Goal: Task Accomplishment & Management: Use online tool/utility

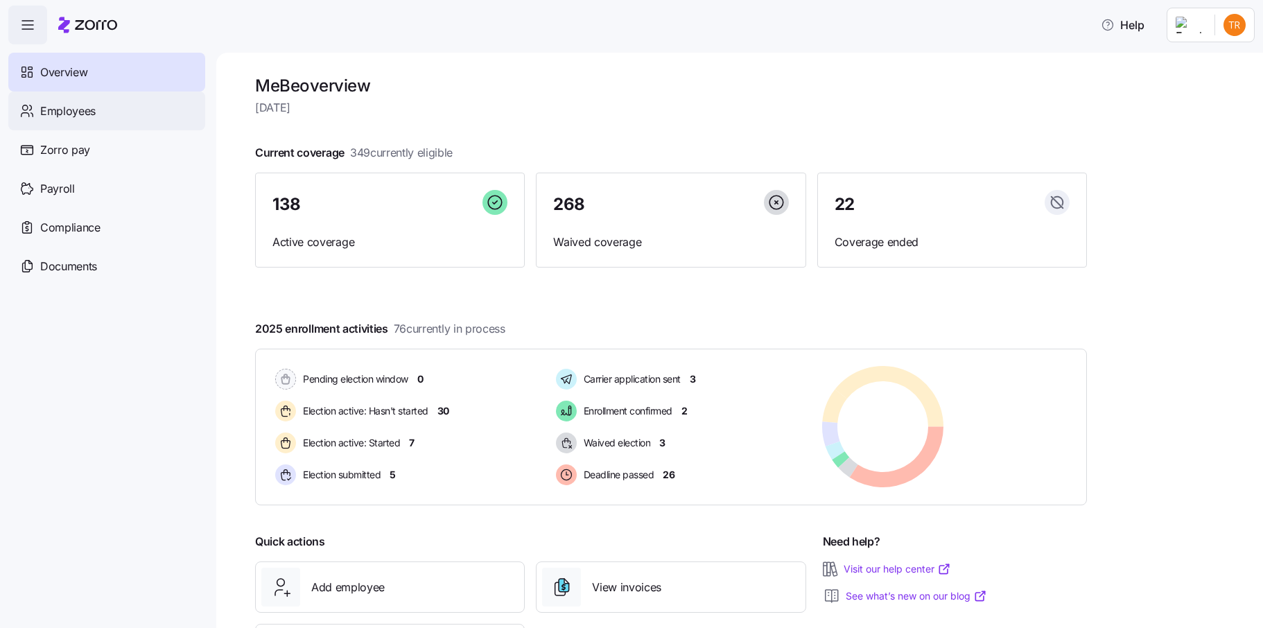
click at [60, 112] on span "Employees" at bounding box center [67, 111] width 55 height 17
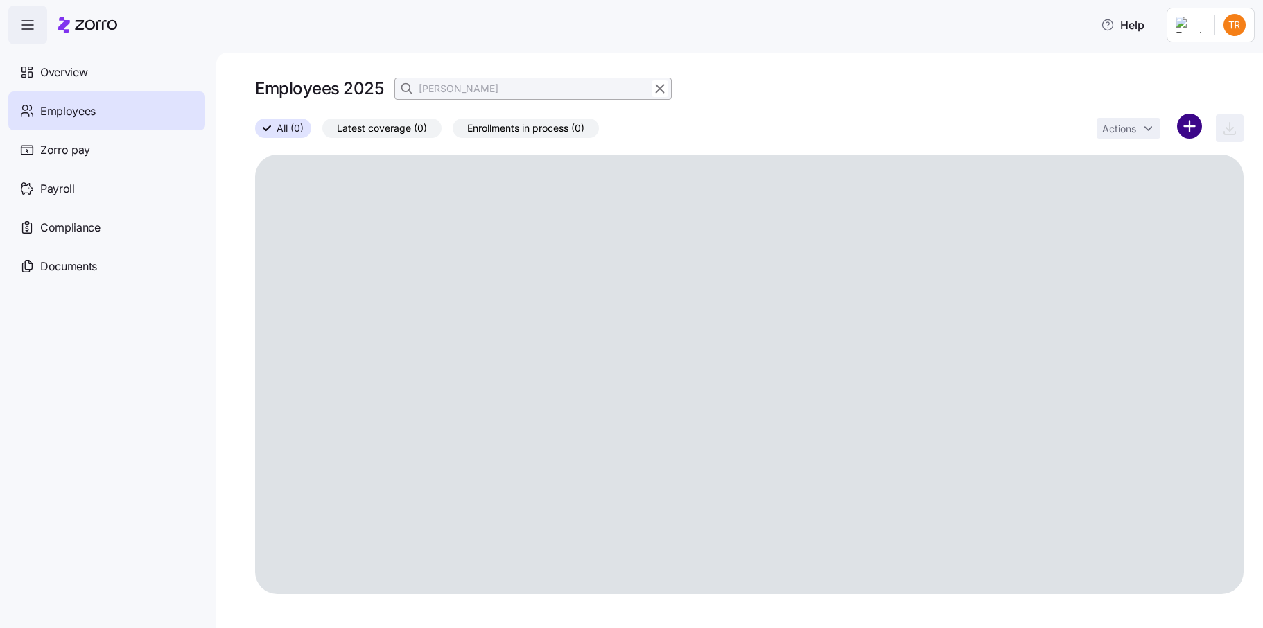
click at [1192, 124] on html "Help Overview Employees Zorro pay Payroll Compliance Documents Employees 2025 […" at bounding box center [631, 310] width 1263 height 620
click at [1130, 164] on span "Upload roster" at bounding box center [1127, 164] width 59 height 14
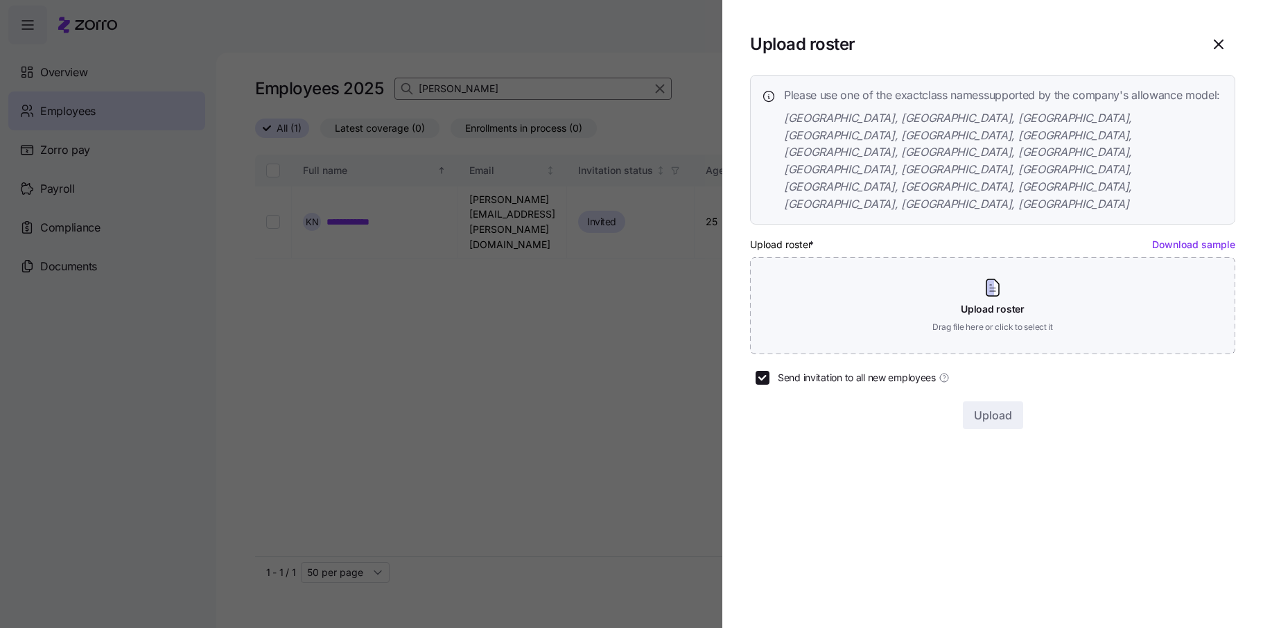
click at [1188, 238] on link "Download sample" at bounding box center [1193, 244] width 83 height 12
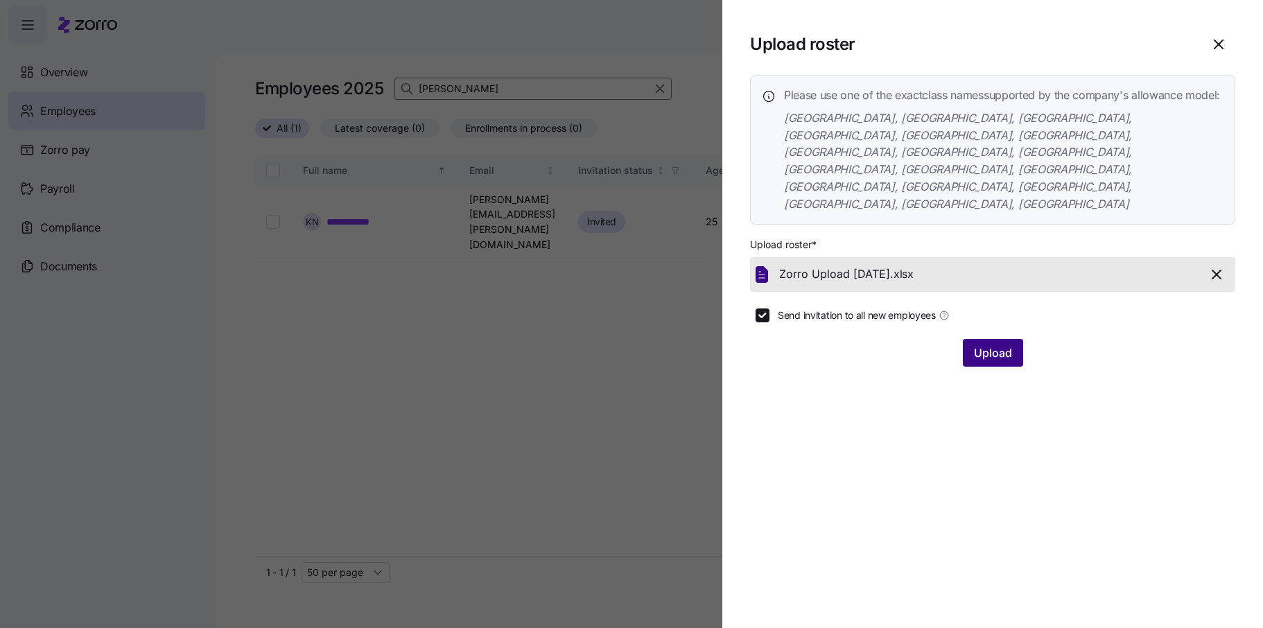
click at [992, 344] on span "Upload" at bounding box center [993, 352] width 38 height 17
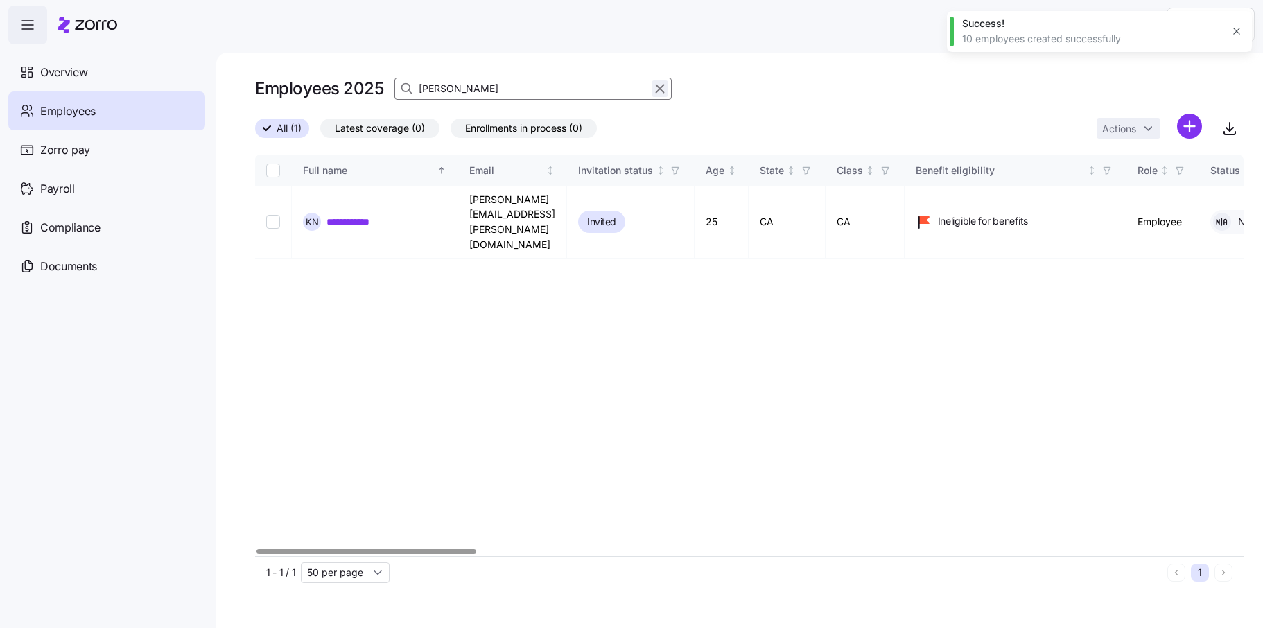
click at [660, 89] on icon "button" at bounding box center [660, 89] width 8 height 8
